Goal: Information Seeking & Learning: Learn about a topic

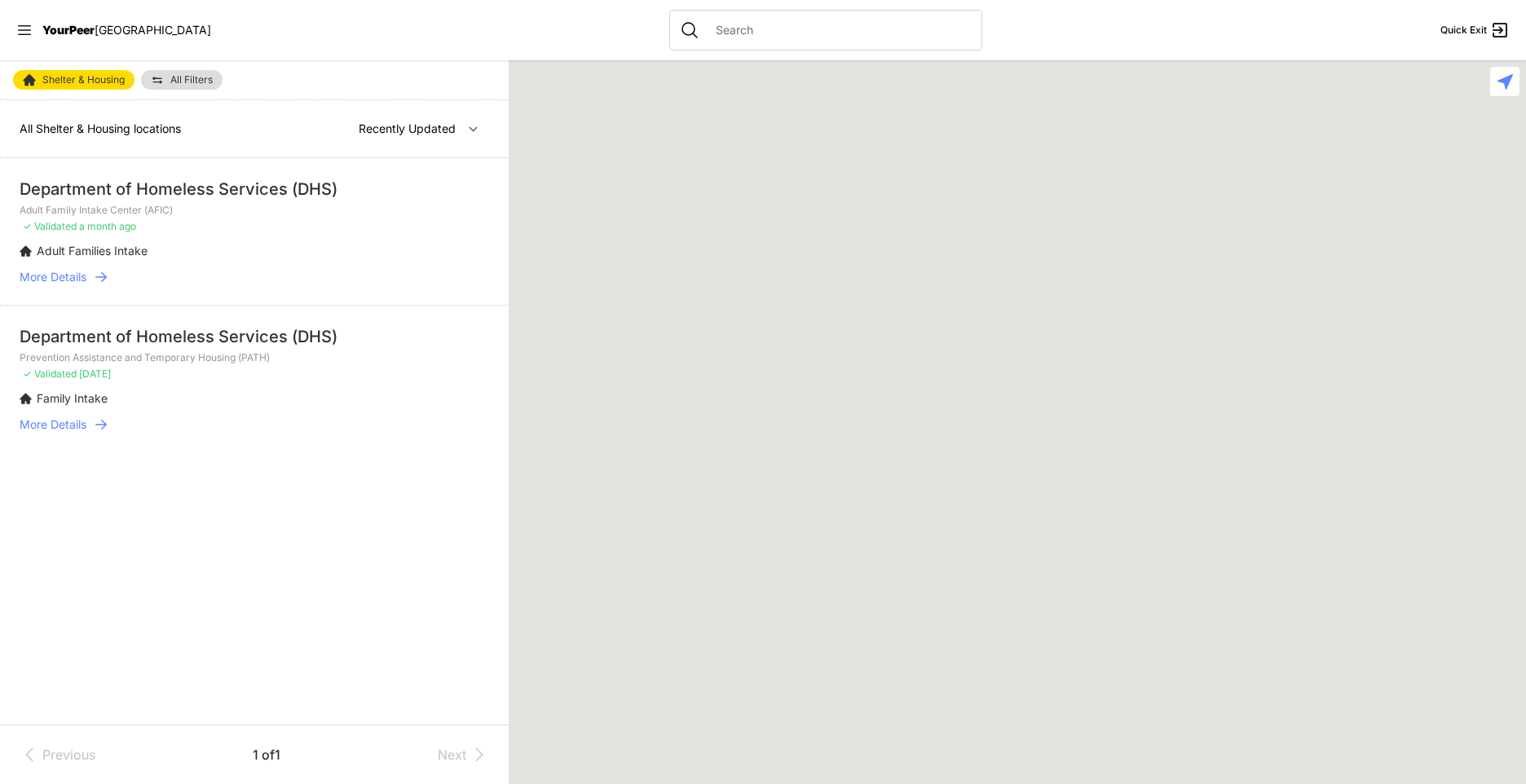
select select "recentlyUpdated"
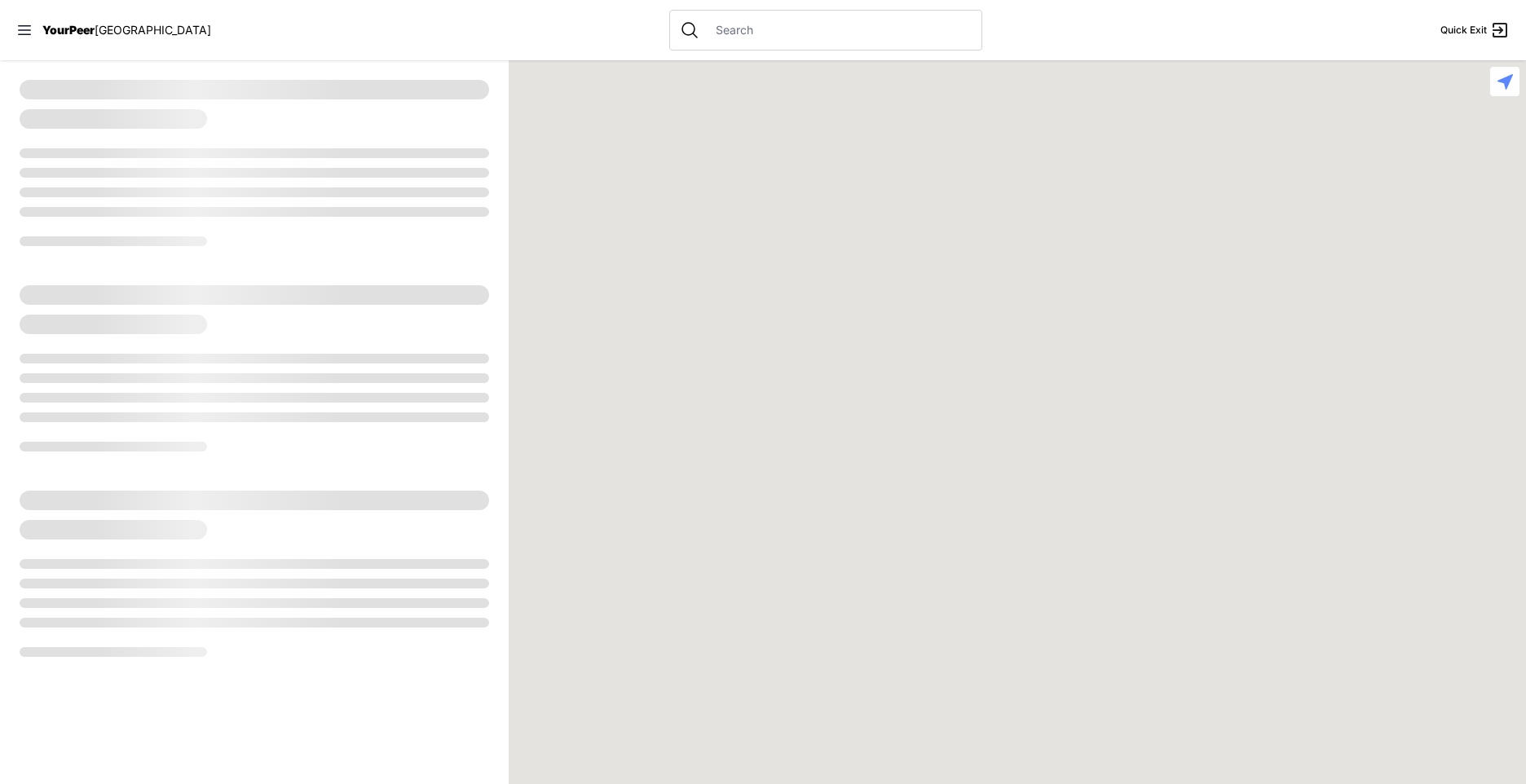
select select "recentlyUpdated"
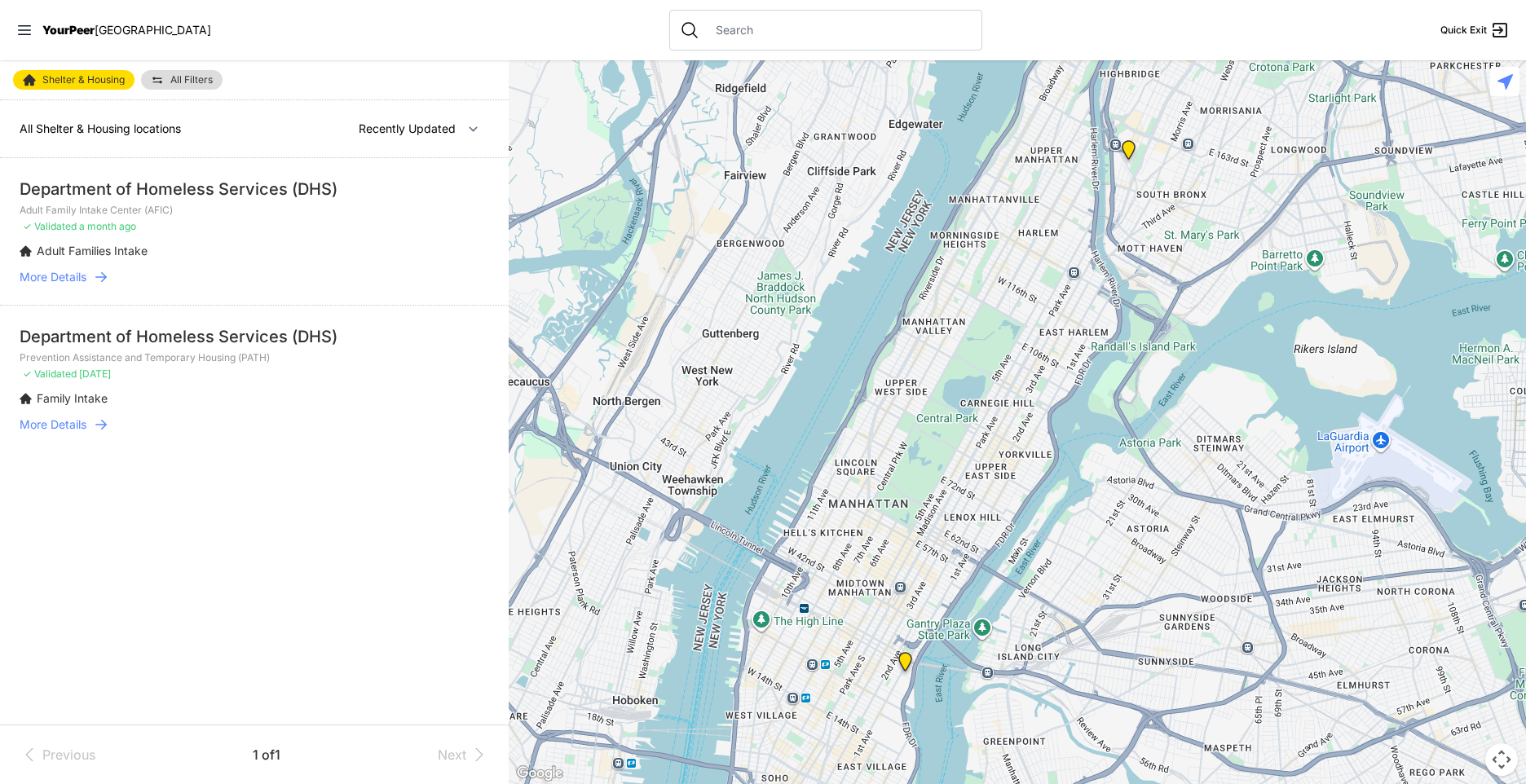
click at [201, 196] on div "Department of Homeless Services (DHS)" at bounding box center [254, 189] width 470 height 23
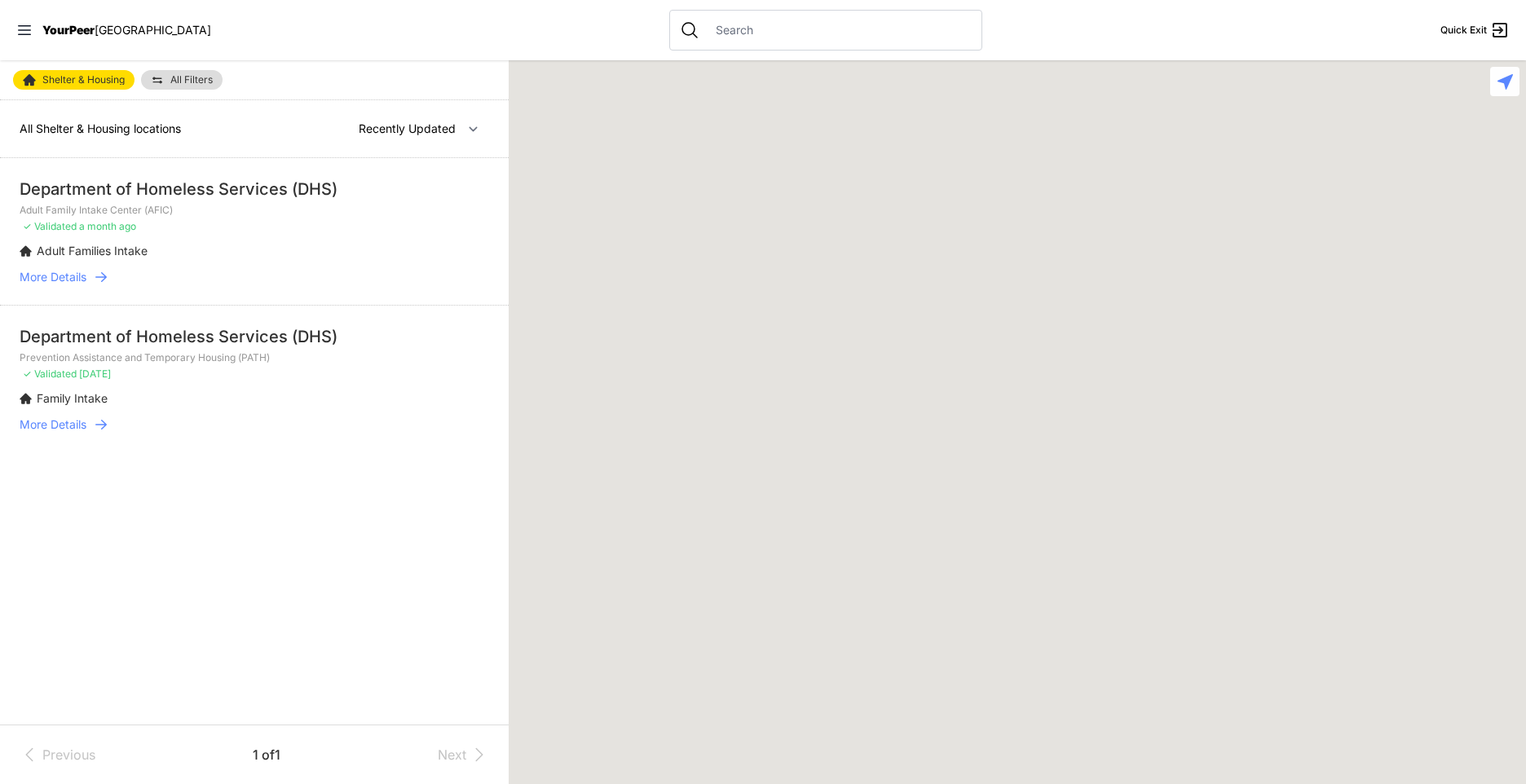
select select "nearby"
